Goal: Find specific page/section: Find specific page/section

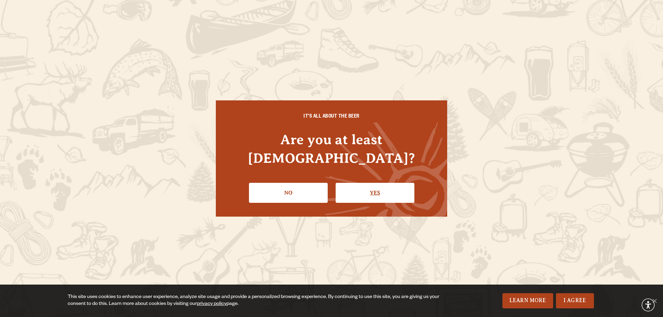
click at [355, 183] on link "Yes" at bounding box center [374, 193] width 79 height 20
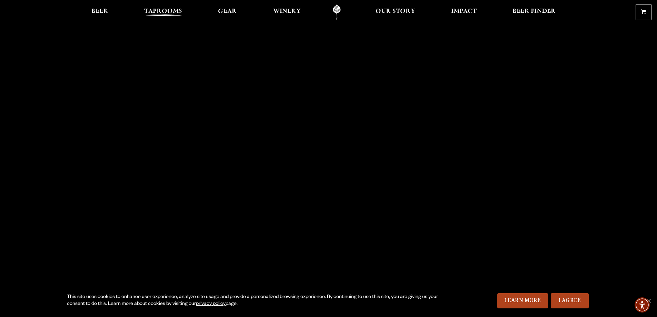
click at [176, 10] on span "Taprooms" at bounding box center [163, 12] width 38 height 6
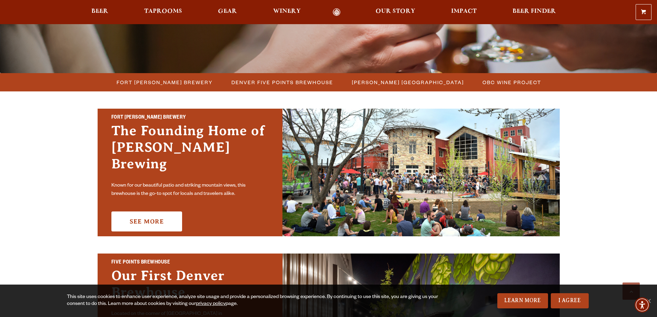
scroll to position [138, 0]
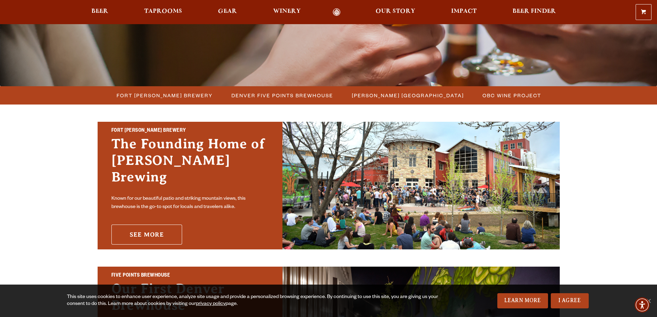
click at [157, 228] on link "See More" at bounding box center [146, 235] width 71 height 20
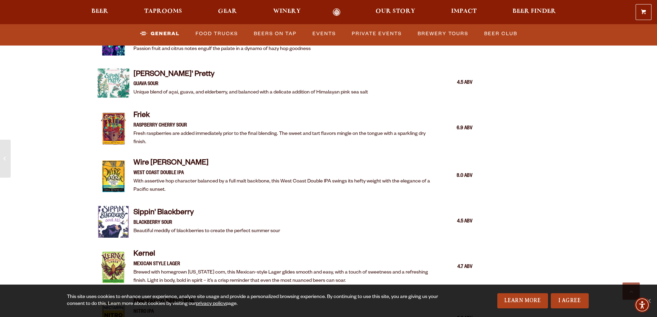
scroll to position [1139, 0]
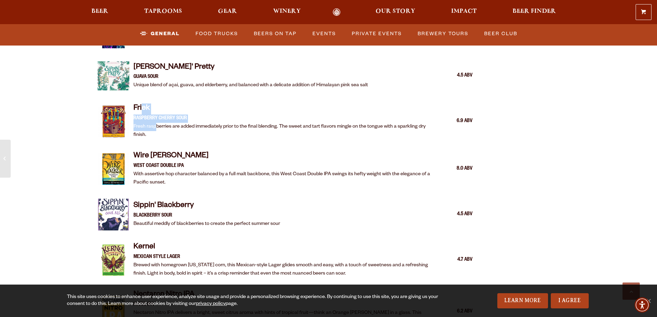
drag, startPoint x: 158, startPoint y: 122, endPoint x: 141, endPoint y: 94, distance: 32.9
click at [141, 99] on div "Friek RASPBERRY CHERRY SOUR Fresh raspberries are added immediately prior to th…" at bounding box center [285, 121] width 375 height 44
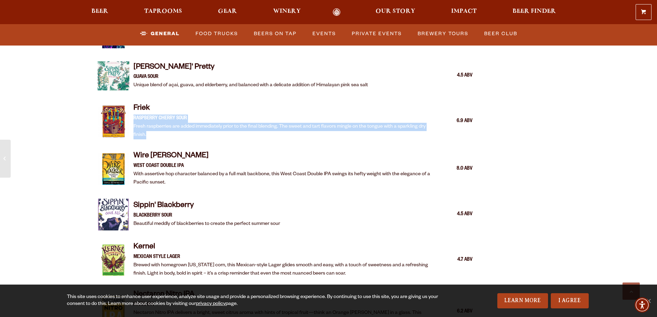
drag, startPoint x: 179, startPoint y: 97, endPoint x: 182, endPoint y: 124, distance: 26.4
click at [182, 124] on div "Friek RASPBERRY CHERRY SOUR Fresh raspberries are added immediately prior to th…" at bounding box center [284, 122] width 301 height 36
click at [182, 124] on p "Fresh raspberries are added immediately prior to the final blending. The sweet …" at bounding box center [284, 131] width 301 height 17
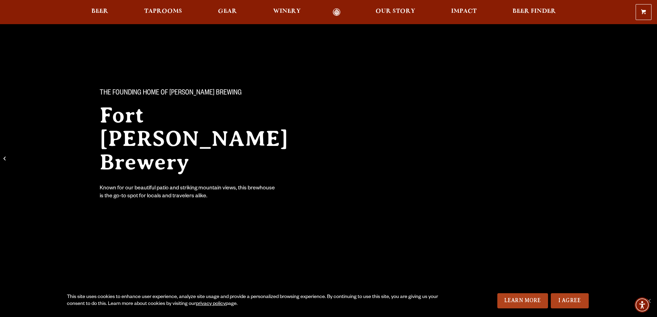
scroll to position [0, 0]
